Goal: Task Accomplishment & Management: Use online tool/utility

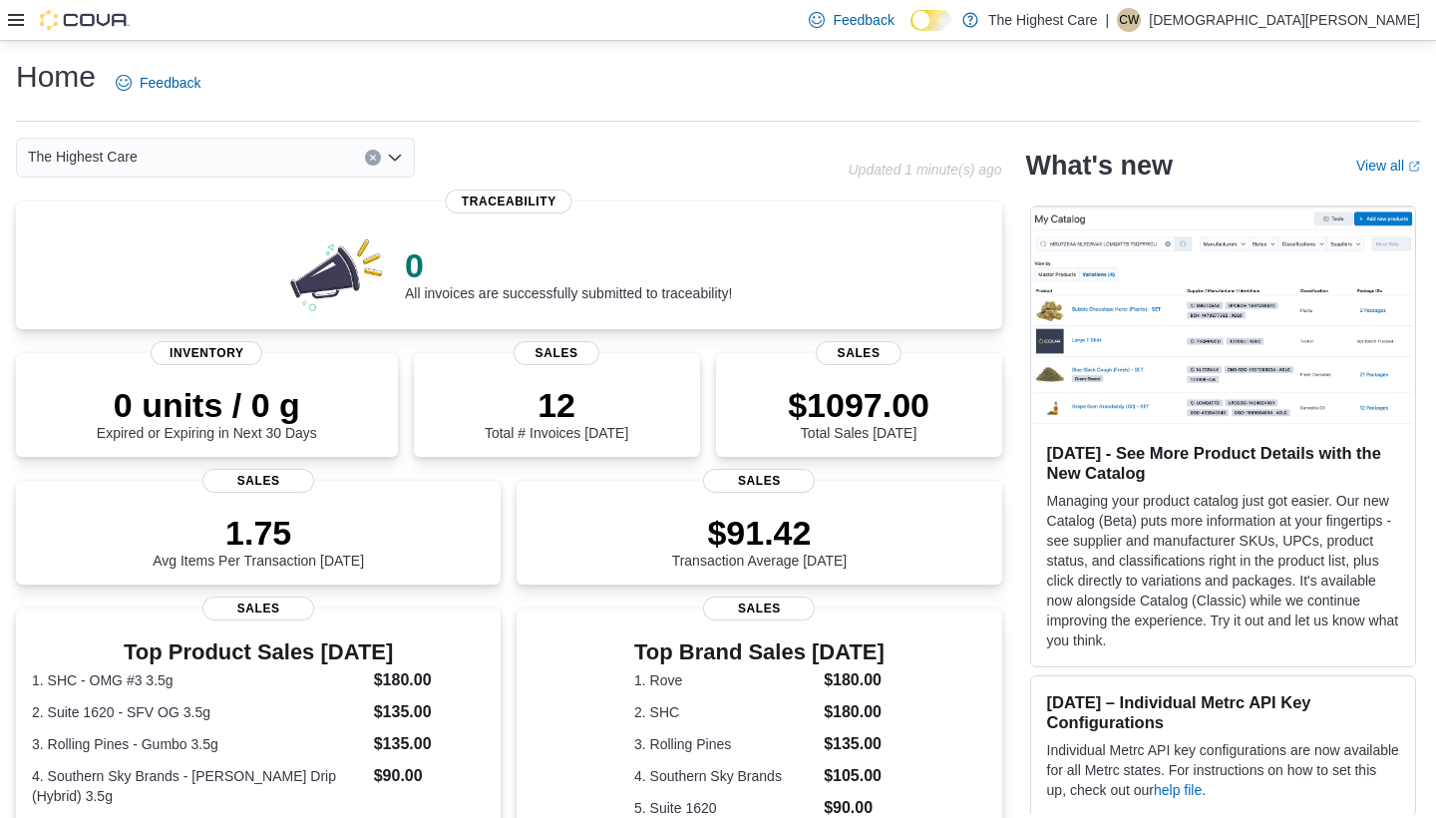
click at [10, 26] on icon at bounding box center [16, 20] width 16 height 12
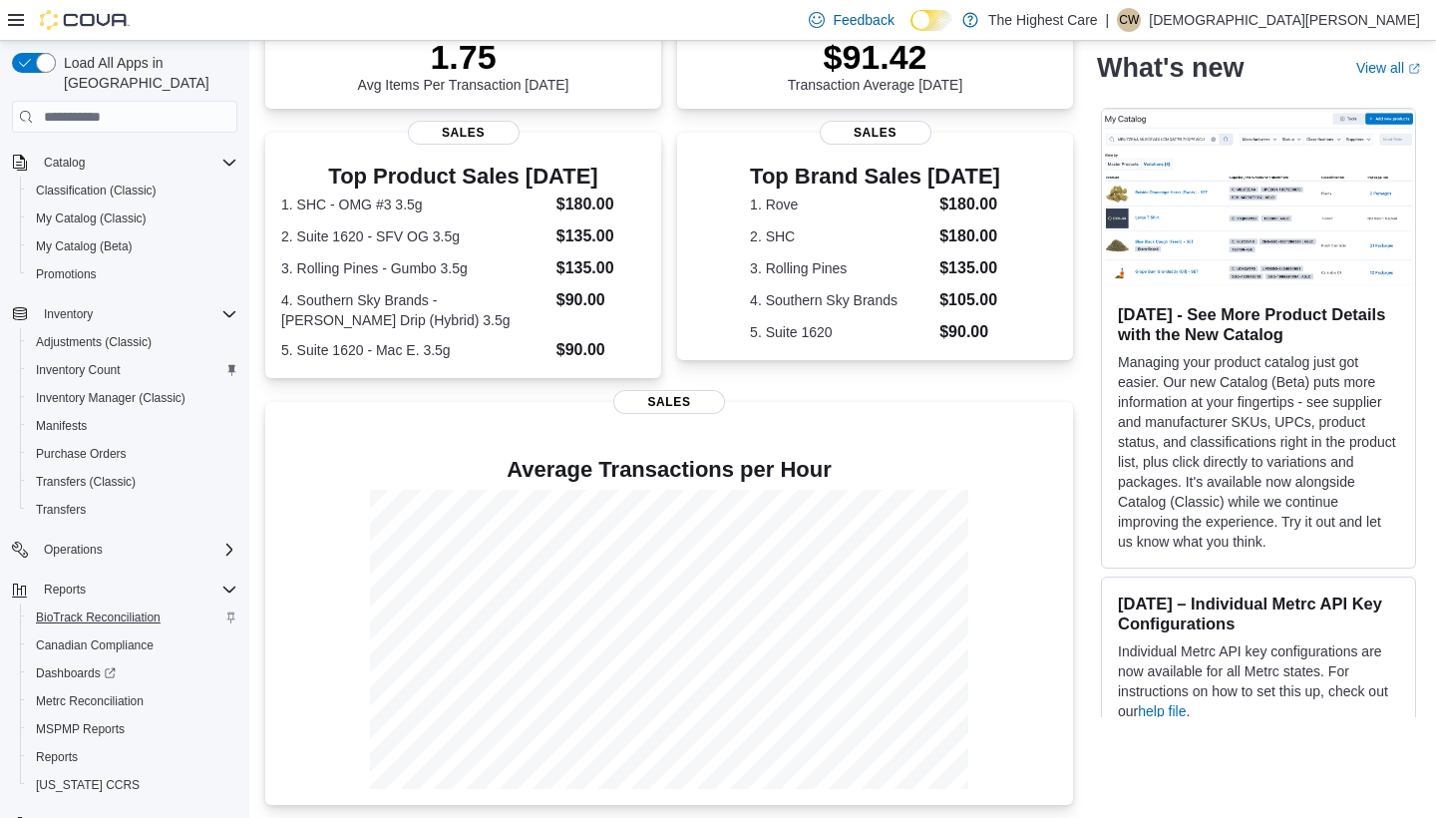
scroll to position [144, 0]
click at [77, 724] on span "MSPMP Reports" at bounding box center [80, 732] width 89 height 16
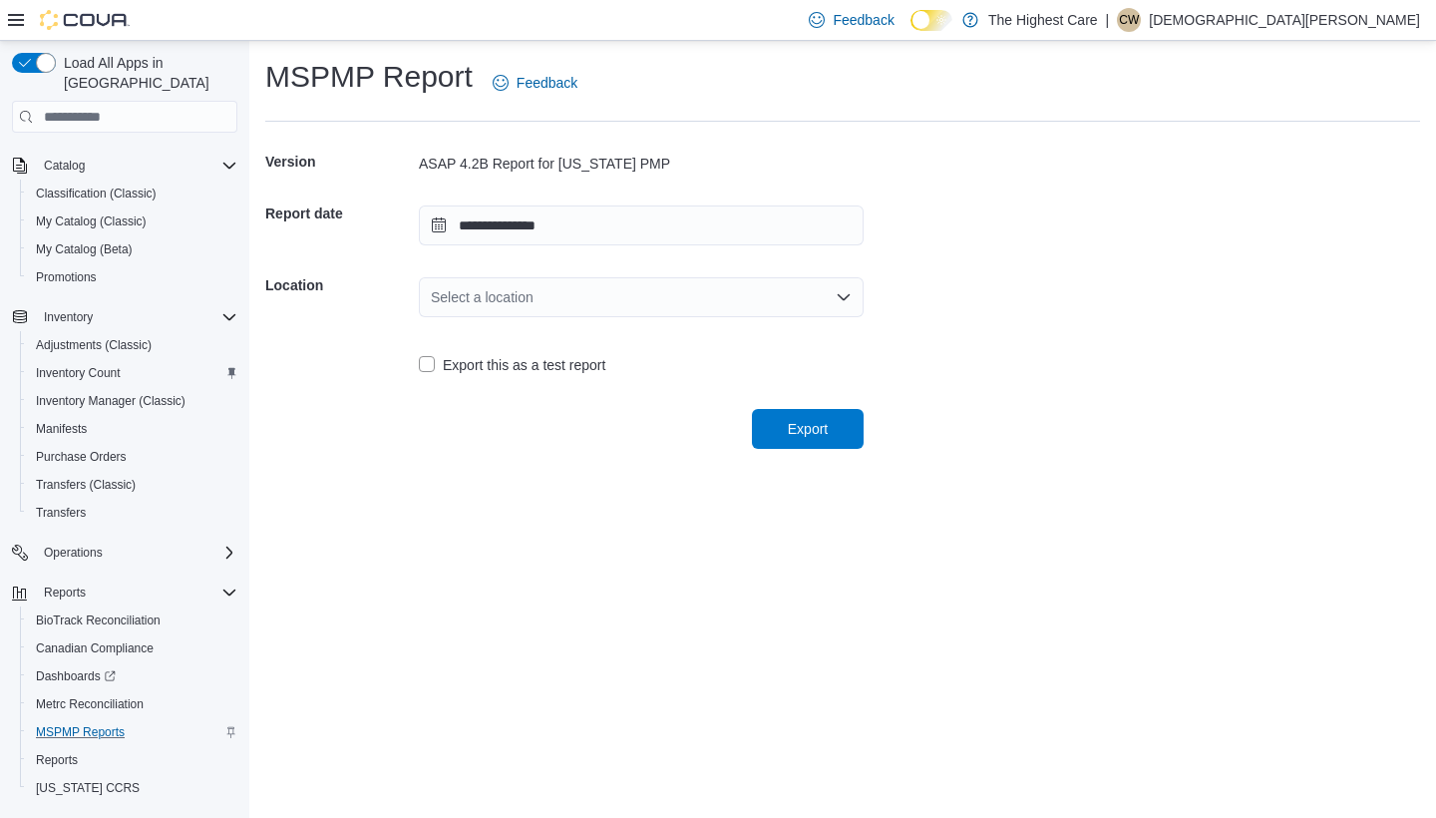
click at [677, 282] on div "Select a location" at bounding box center [641, 297] width 445 height 40
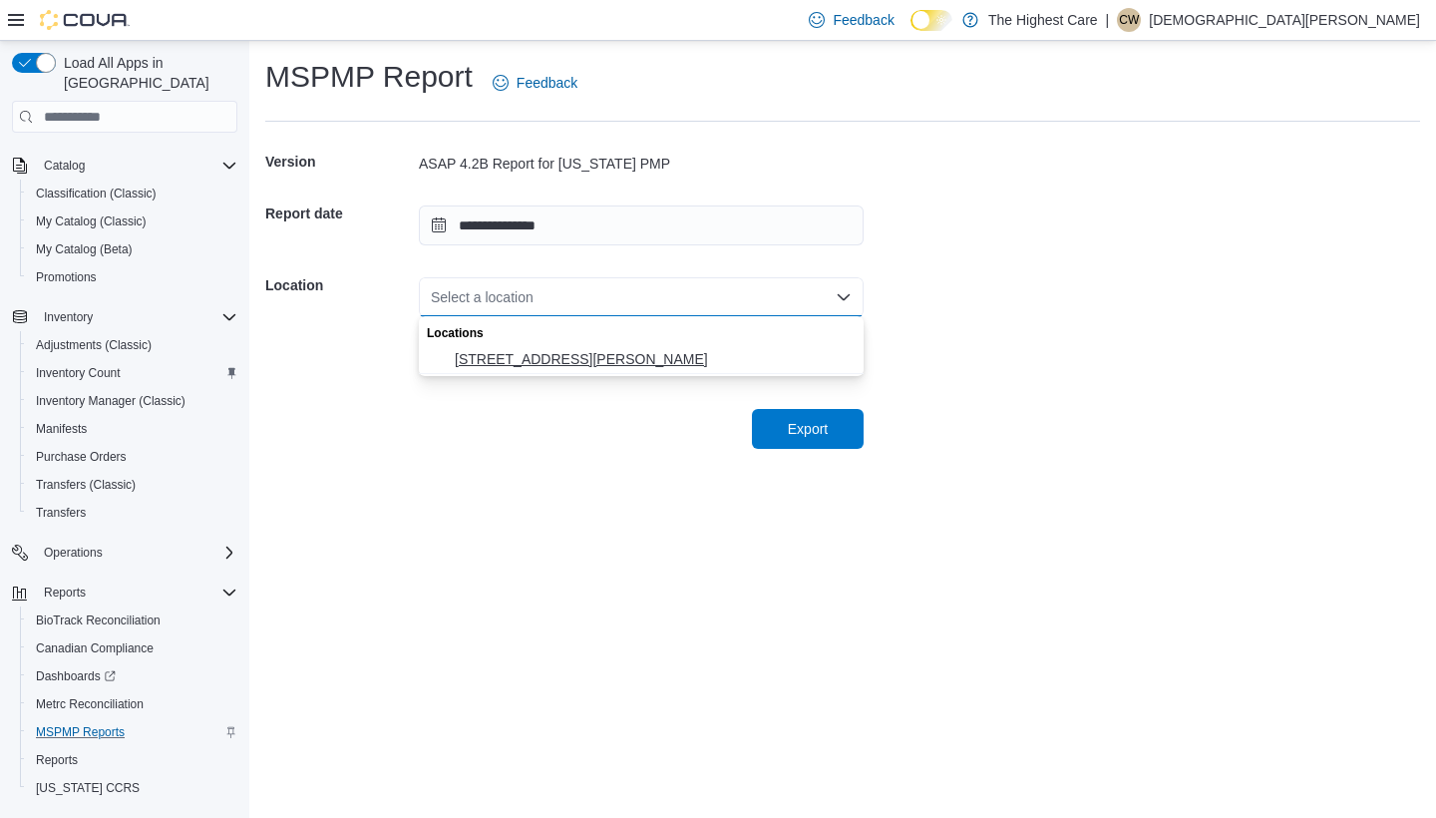
click at [521, 359] on span "[STREET_ADDRESS][PERSON_NAME]" at bounding box center [653, 359] width 397 height 20
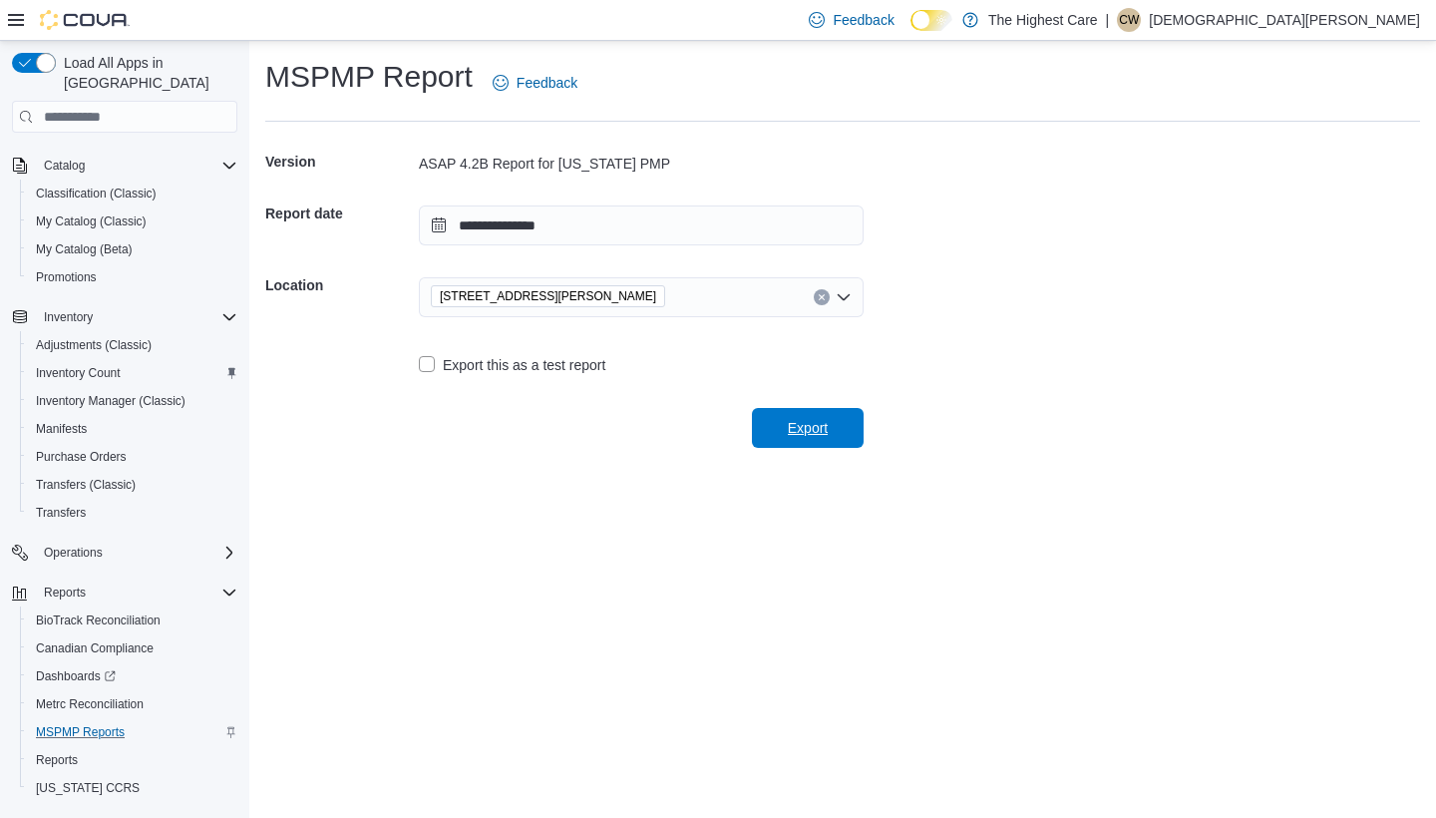
click at [801, 436] on span "Export" at bounding box center [808, 428] width 40 height 20
